Goal: Find specific page/section: Find specific page/section

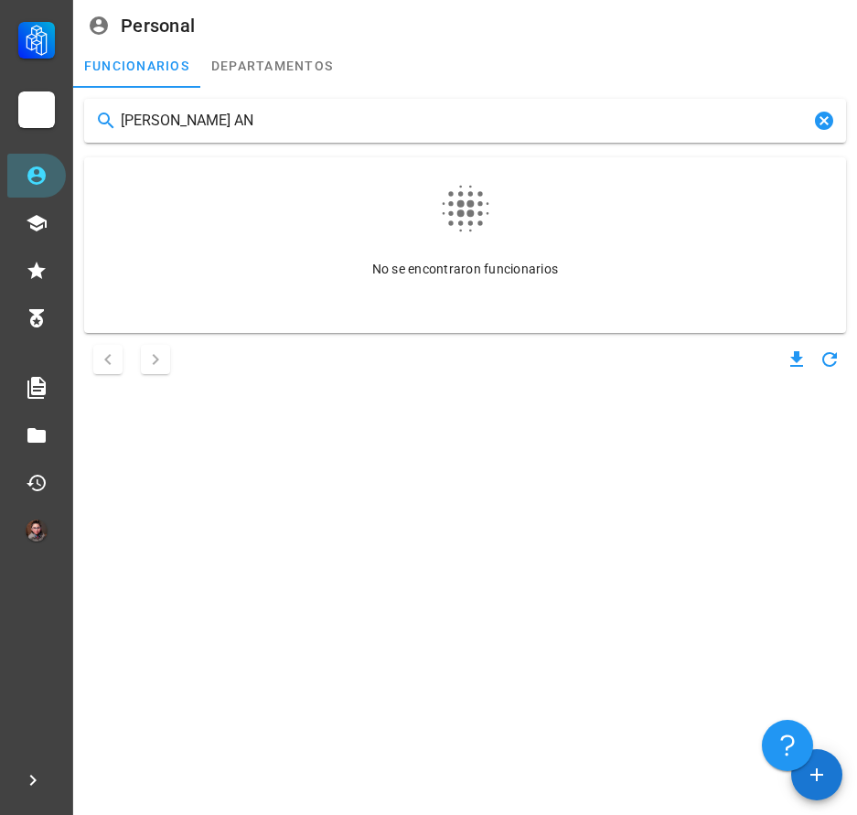
type input "[PERSON_NAME] [PERSON_NAME]"
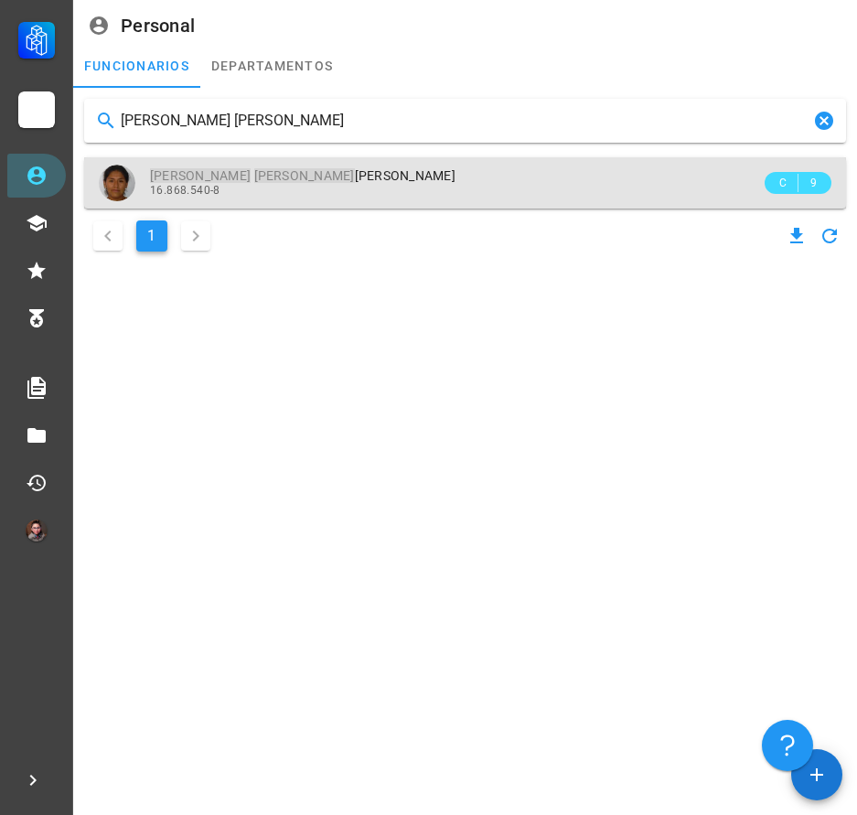
click at [207, 171] on span "[PERSON_NAME] [PERSON_NAME]" at bounding box center [303, 175] width 306 height 15
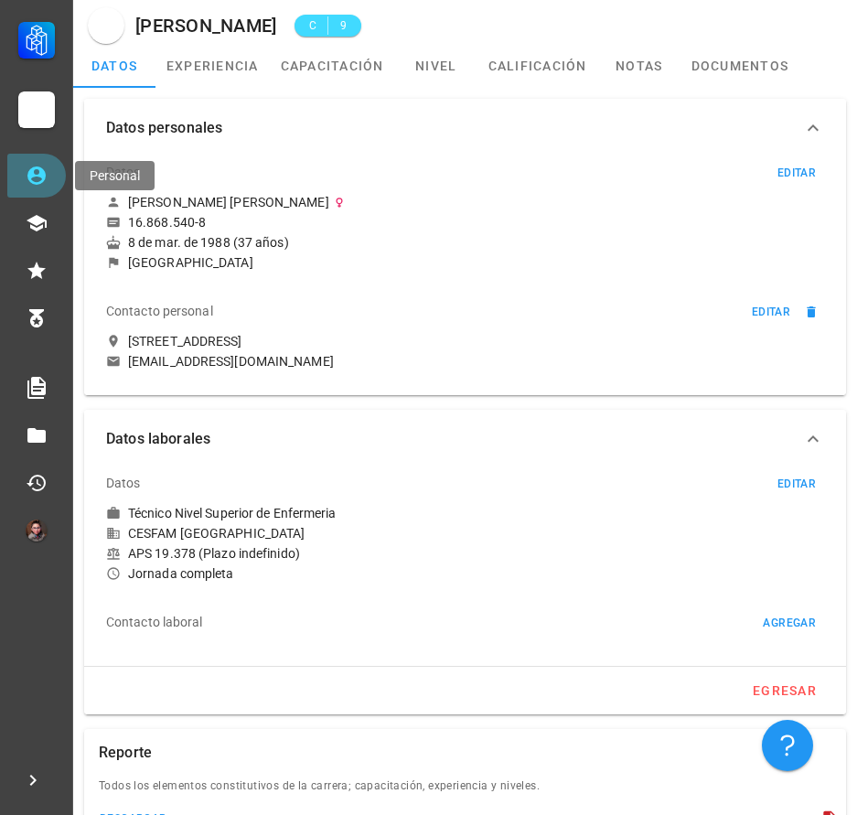
click at [58, 181] on link "Personal" at bounding box center [36, 176] width 59 height 44
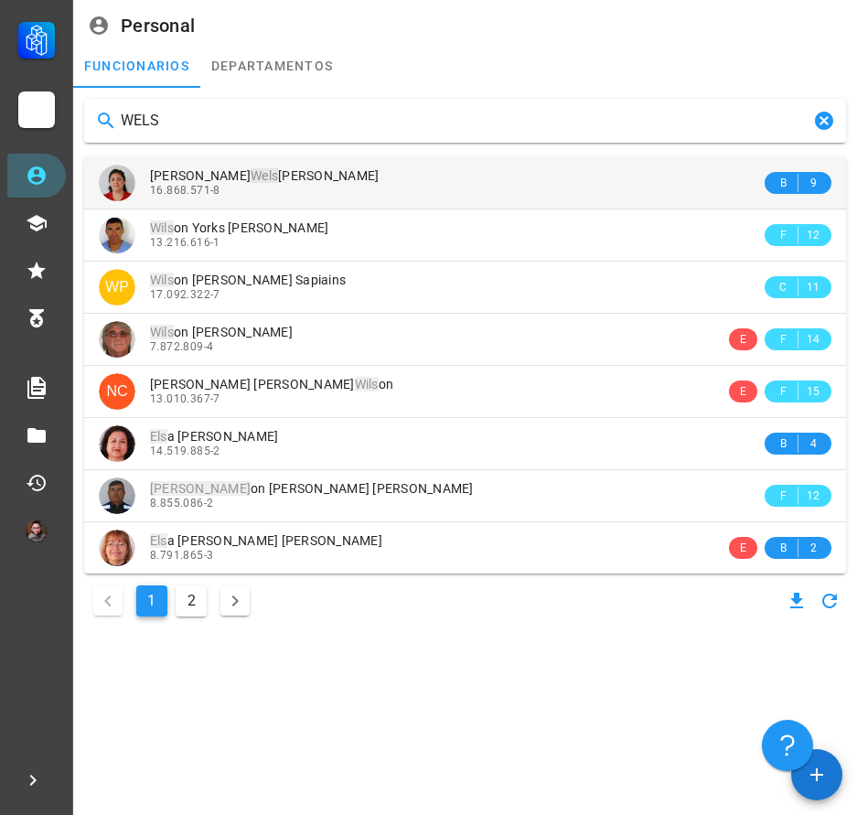
type input "WELS"
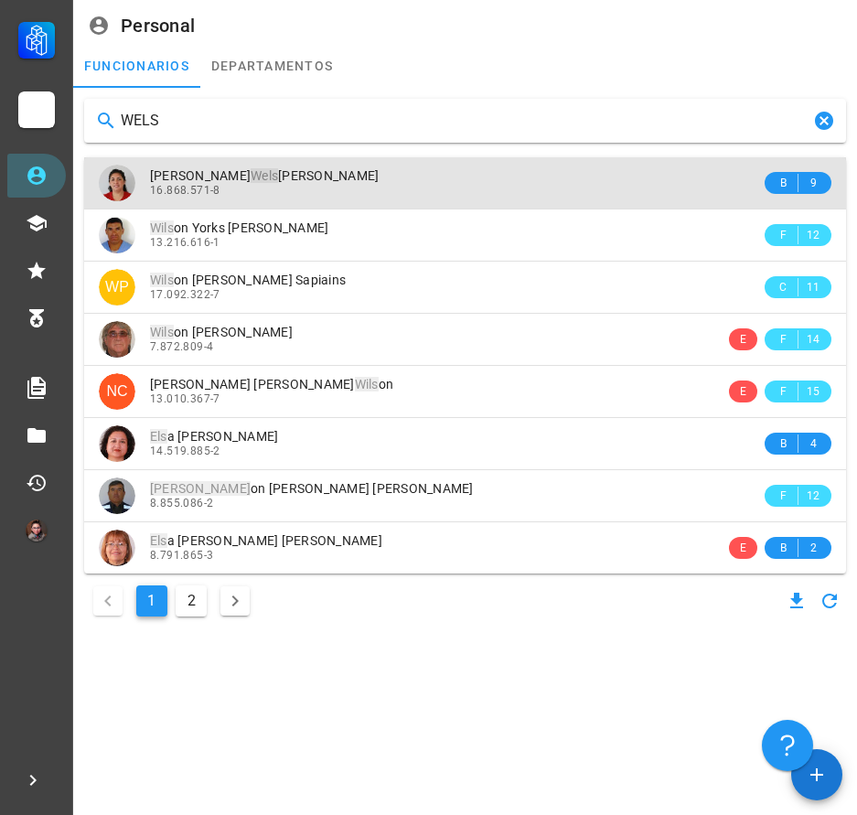
click at [419, 179] on div "[PERSON_NAME] [PERSON_NAME] [PERSON_NAME]" at bounding box center [455, 176] width 611 height 16
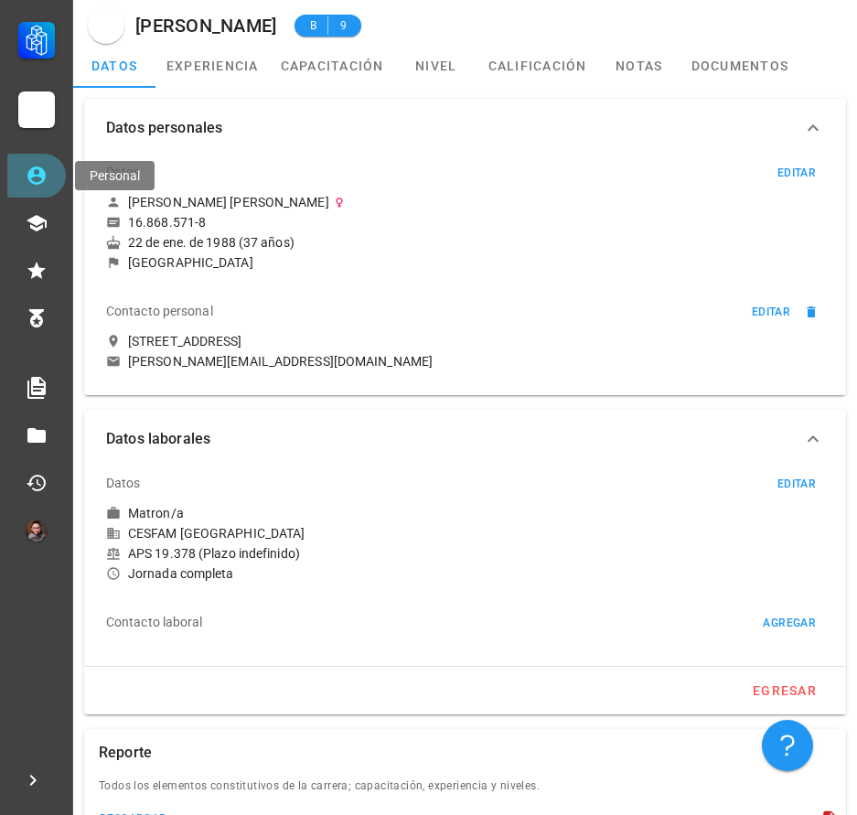
click at [36, 181] on icon at bounding box center [37, 176] width 22 height 22
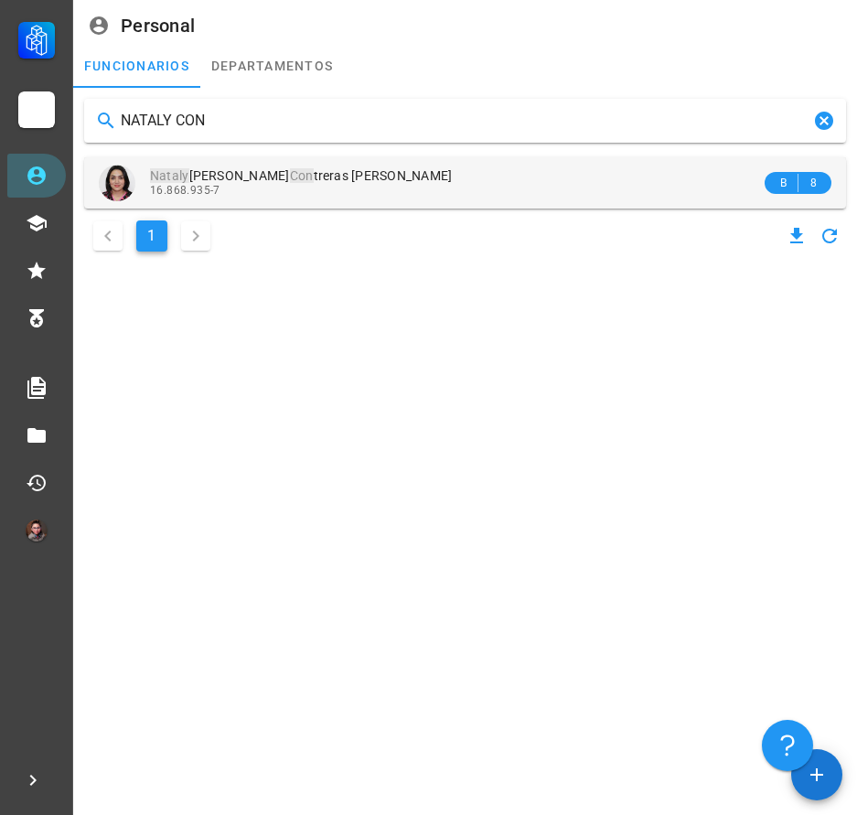
type input "NATALY CON"
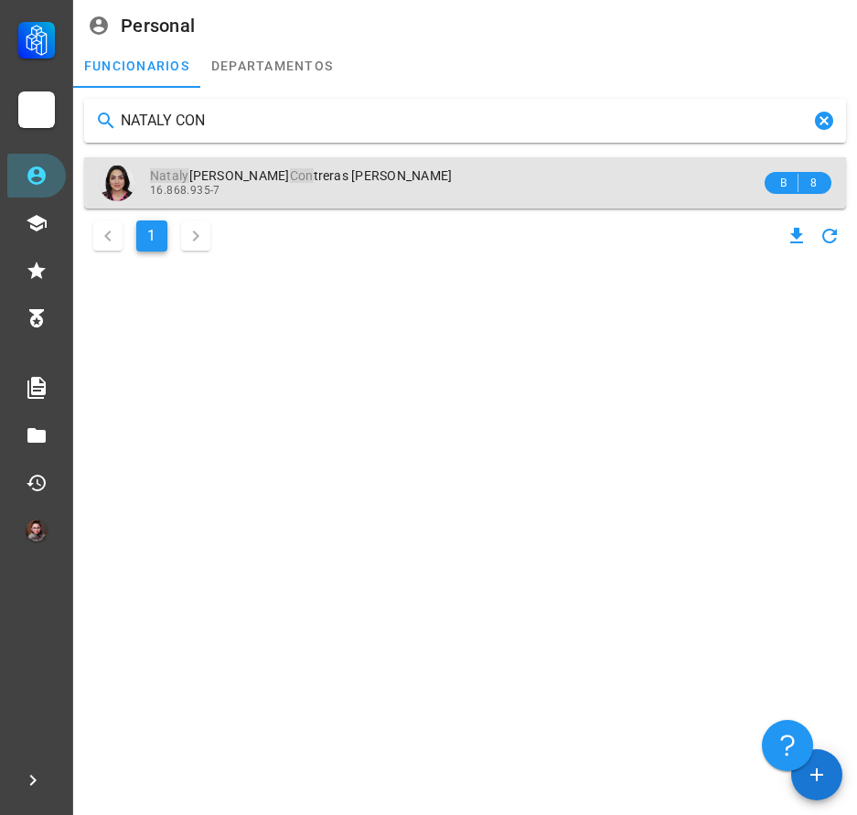
click at [414, 197] on div "16.868.935-7" at bounding box center [455, 190] width 611 height 13
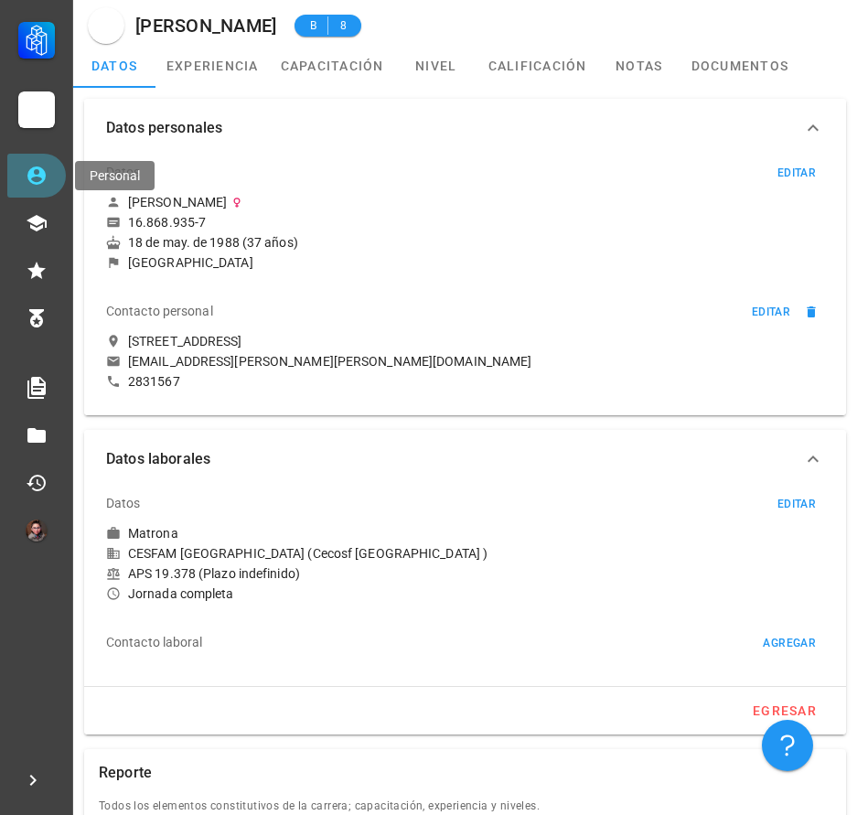
click at [27, 176] on icon at bounding box center [37, 176] width 22 height 22
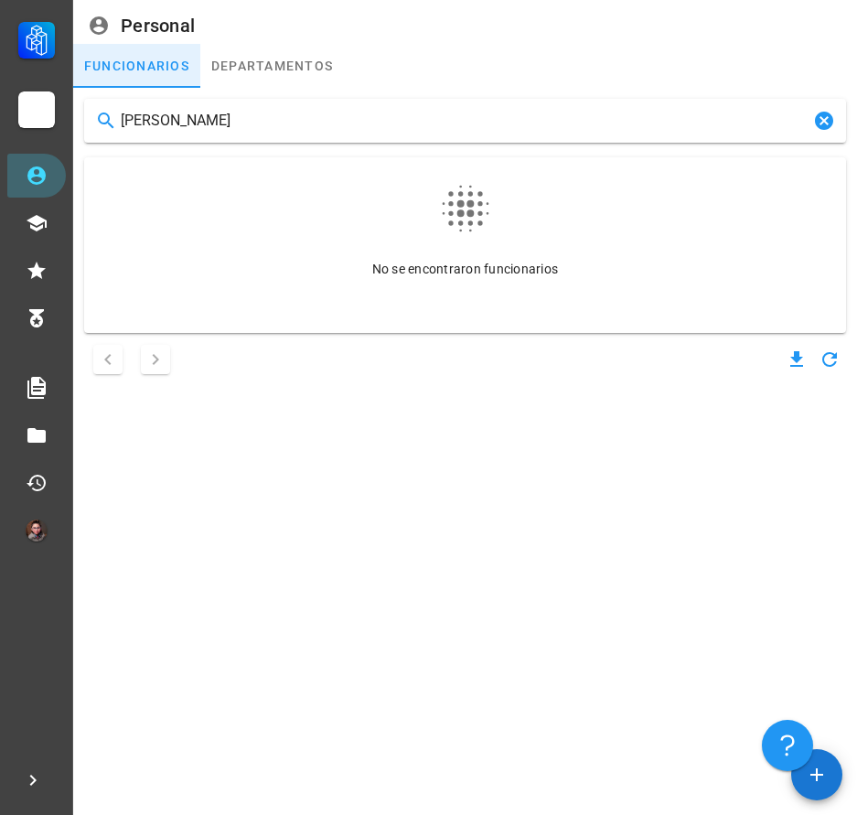
type input "[PERSON_NAME]"
drag, startPoint x: 259, startPoint y: 114, endPoint x: 118, endPoint y: 145, distance: 144.3
click at [118, 145] on div "[PERSON_NAME] No se encontraron funcionarios" at bounding box center [465, 238] width 777 height 295
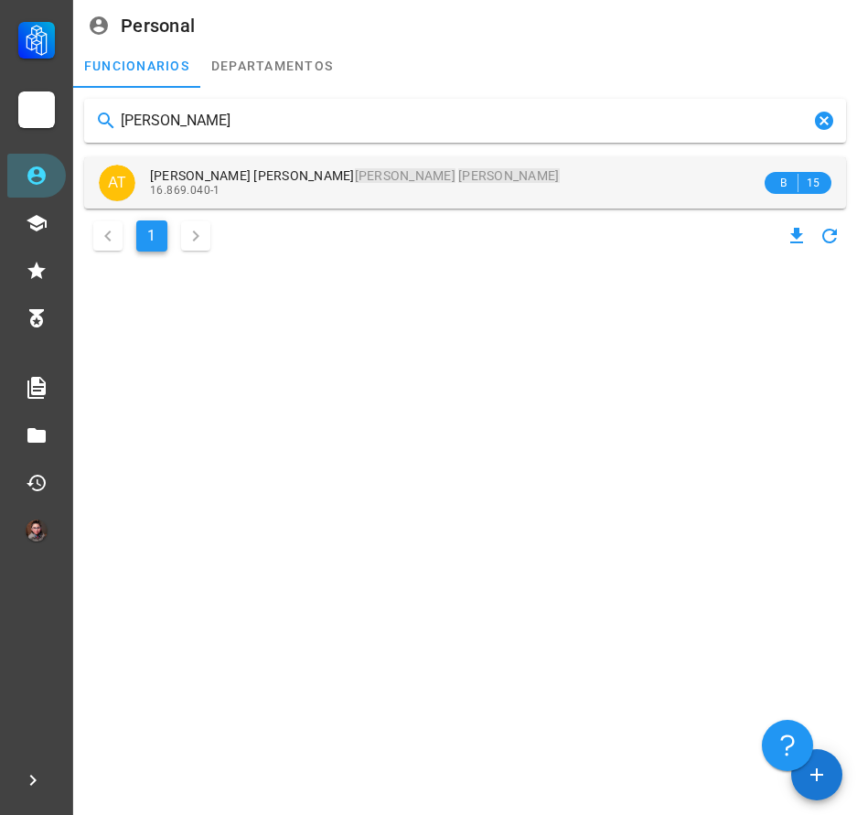
type input "[PERSON_NAME]"
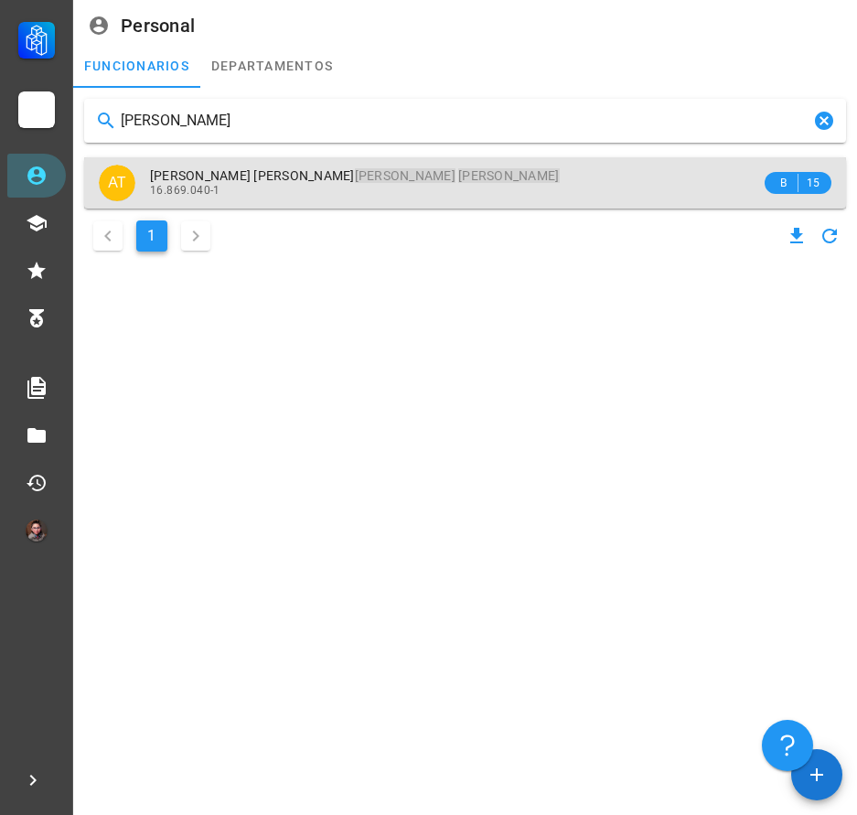
click at [274, 166] on div "[PERSON_NAME] [PERSON_NAME] 16.869.040-1" at bounding box center [455, 182] width 611 height 50
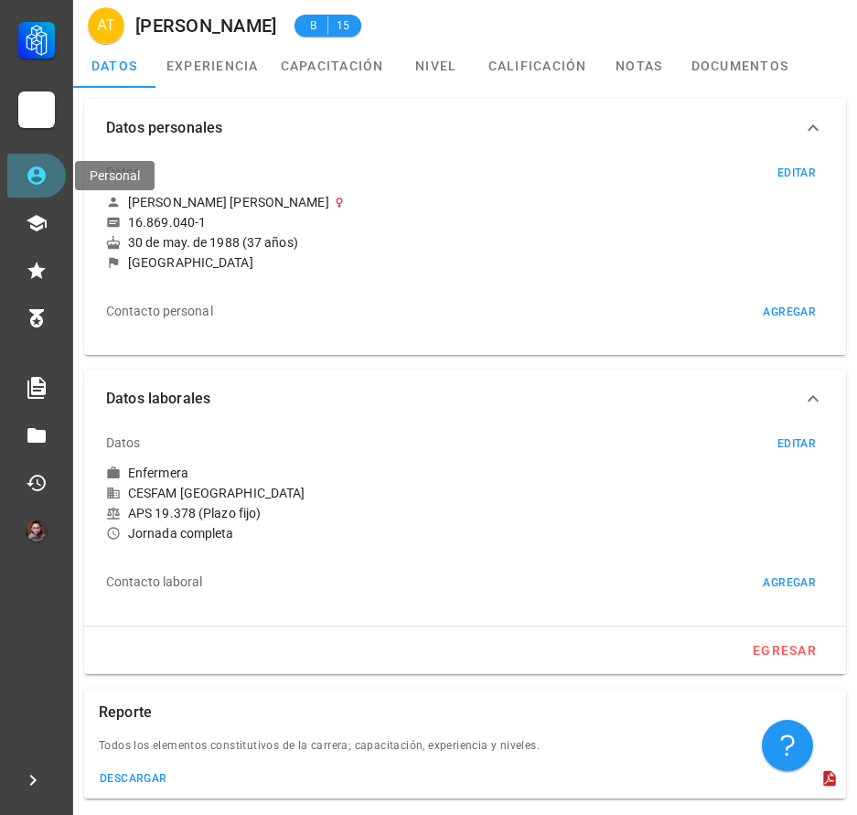
click at [44, 190] on link "Personal" at bounding box center [36, 176] width 59 height 44
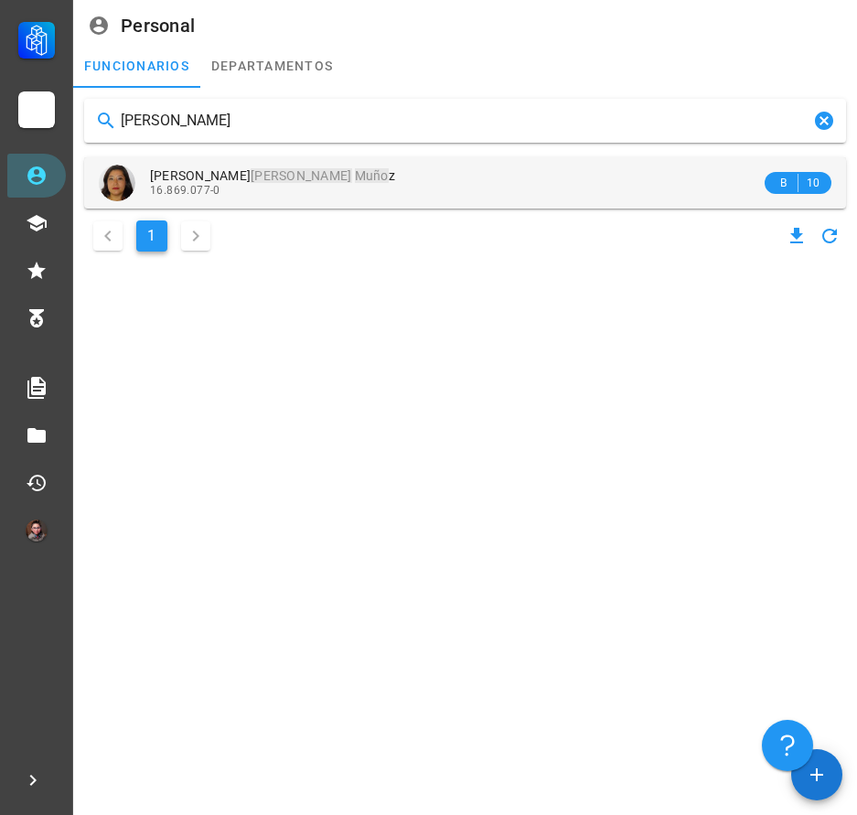
type input "[PERSON_NAME]"
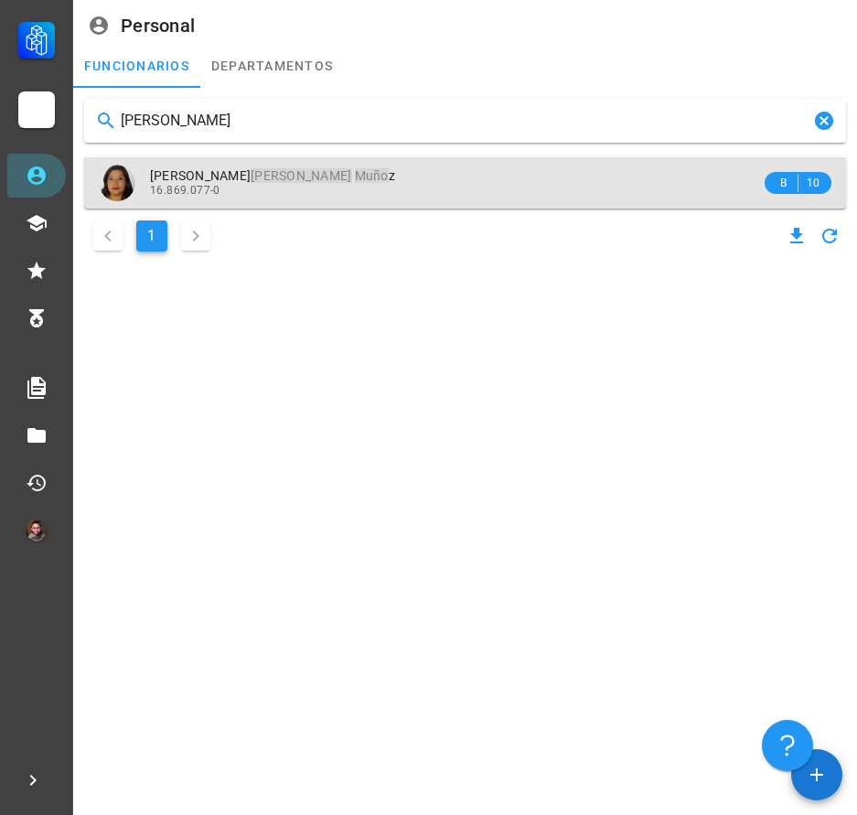
click at [274, 178] on span "[PERSON_NAME] [PERSON_NAME] z" at bounding box center [272, 175] width 245 height 15
